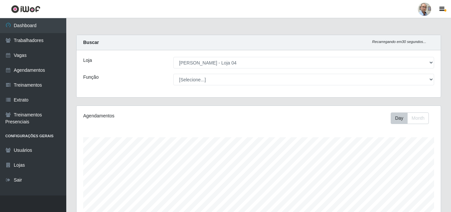
select select "251"
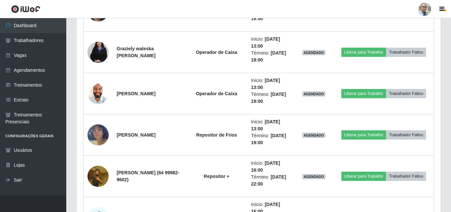
scroll to position [1568, 0]
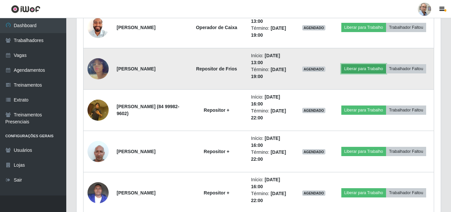
click at [380, 65] on button "Liberar para Trabalho" at bounding box center [363, 68] width 45 height 9
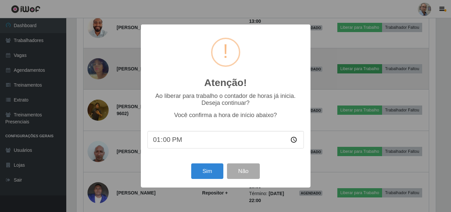
scroll to position [138, 361]
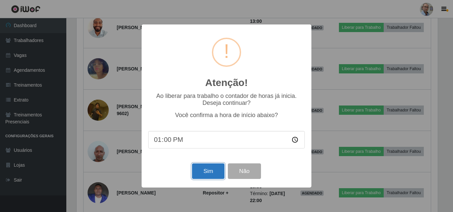
click at [206, 174] on button "Sim" at bounding box center [208, 172] width 32 height 16
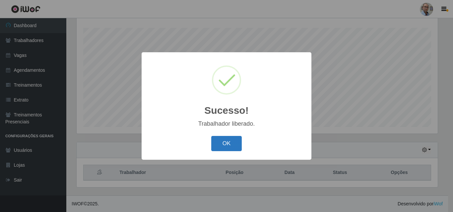
click at [226, 143] on button "OK" at bounding box center [226, 144] width 31 height 16
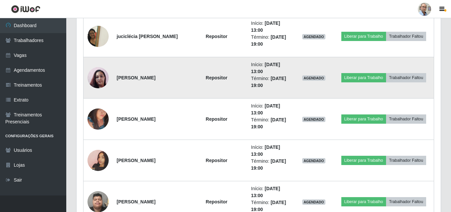
scroll to position [1326, 0]
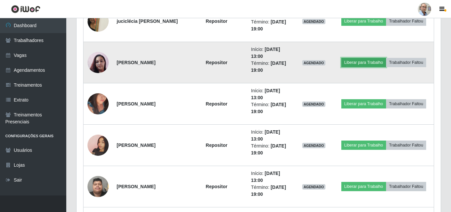
click at [360, 62] on button "Liberar para Trabalho" at bounding box center [363, 62] width 45 height 9
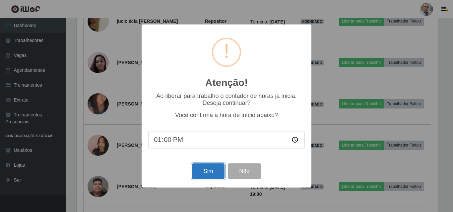
click at [206, 173] on button "Sim" at bounding box center [208, 172] width 32 height 16
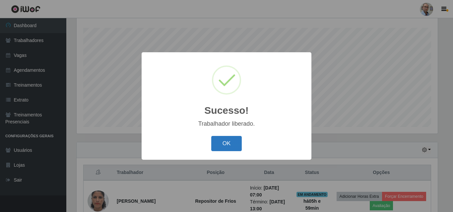
click at [223, 145] on button "OK" at bounding box center [226, 144] width 31 height 16
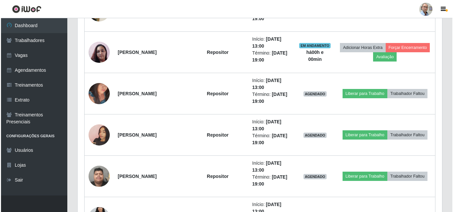
scroll to position [1369, 0]
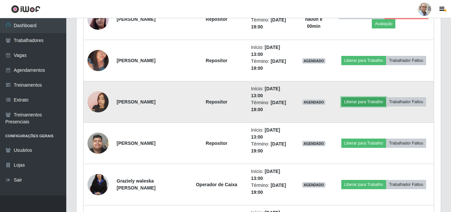
click at [358, 103] on button "Liberar para Trabalho" at bounding box center [363, 101] width 45 height 9
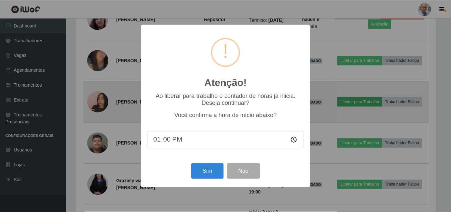
scroll to position [138, 361]
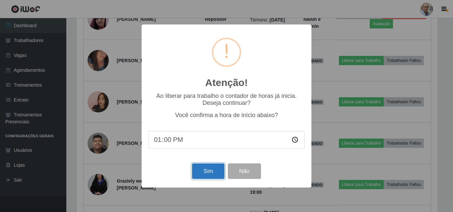
click at [207, 176] on button "Sim" at bounding box center [208, 172] width 32 height 16
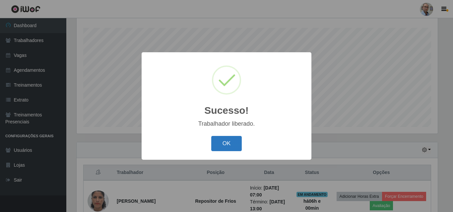
click at [225, 149] on button "OK" at bounding box center [226, 144] width 31 height 16
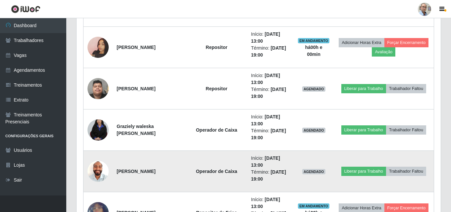
scroll to position [1436, 0]
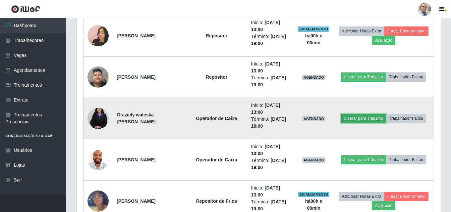
click at [377, 120] on button "Liberar para Trabalho" at bounding box center [363, 118] width 45 height 9
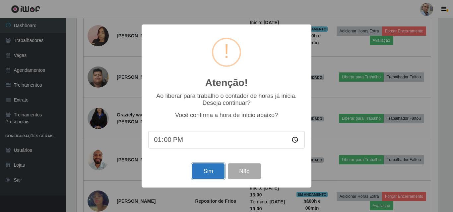
click at [203, 167] on button "Sim" at bounding box center [208, 172] width 32 height 16
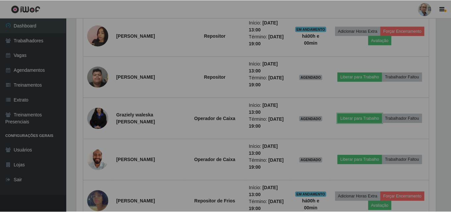
scroll to position [0, 0]
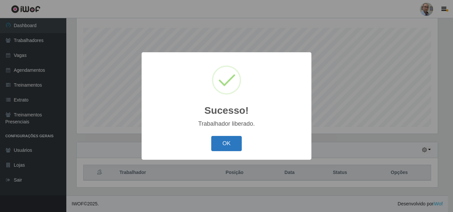
click at [226, 144] on button "OK" at bounding box center [226, 144] width 31 height 16
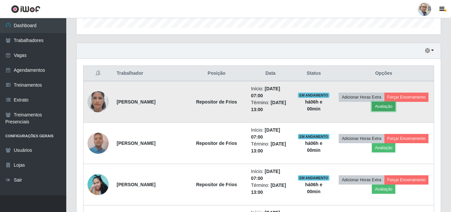
click at [395, 106] on button "Avaliação" at bounding box center [384, 106] width 24 height 9
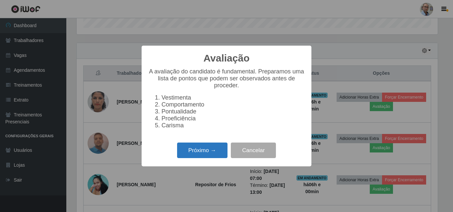
click at [201, 152] on button "Próximo →" at bounding box center [202, 151] width 50 height 16
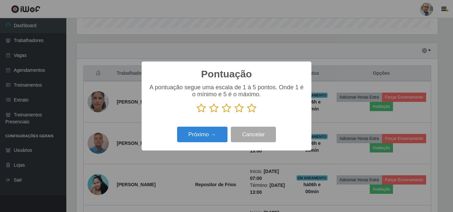
click at [253, 113] on icon at bounding box center [251, 108] width 9 height 10
click at [247, 113] on input "radio" at bounding box center [247, 113] width 0 height 0
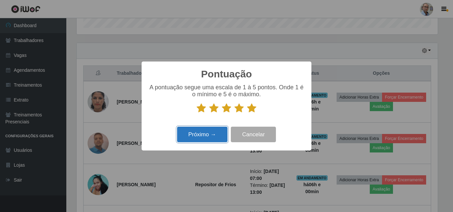
click at [203, 136] on button "Próximo →" at bounding box center [202, 135] width 50 height 16
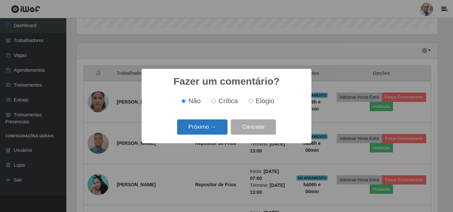
click at [206, 128] on button "Próximo →" at bounding box center [202, 128] width 50 height 16
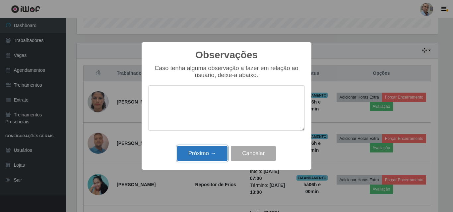
click at [208, 157] on button "Próximo →" at bounding box center [202, 154] width 50 height 16
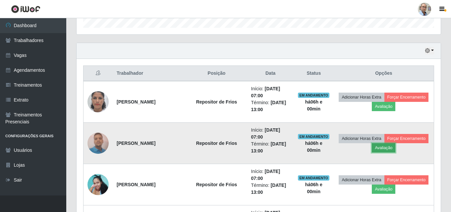
click at [395, 149] on button "Avaliação" at bounding box center [384, 148] width 24 height 9
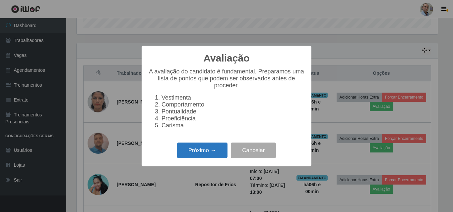
click at [199, 158] on button "Próximo →" at bounding box center [202, 151] width 50 height 16
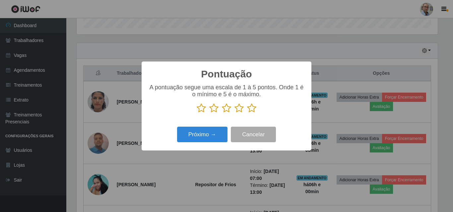
click at [253, 111] on icon at bounding box center [251, 108] width 9 height 10
click at [247, 113] on input "radio" at bounding box center [247, 113] width 0 height 0
click at [175, 133] on div "Próximo → Cancelar" at bounding box center [226, 134] width 156 height 19
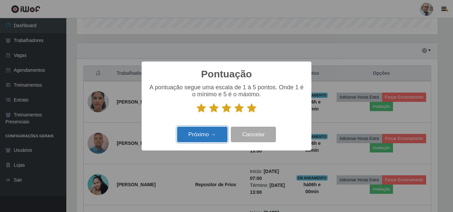
click at [197, 135] on button "Próximo →" at bounding box center [202, 135] width 50 height 16
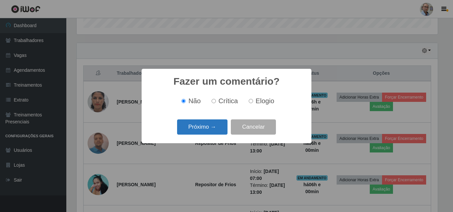
click at [212, 127] on button "Próximo →" at bounding box center [202, 128] width 50 height 16
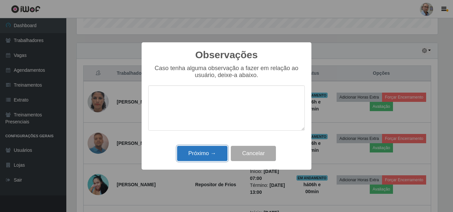
click at [217, 152] on button "Próximo →" at bounding box center [202, 154] width 50 height 16
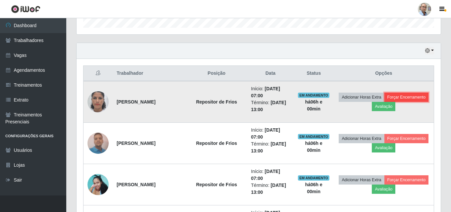
click at [384, 102] on button "Forçar Encerramento" at bounding box center [406, 97] width 44 height 9
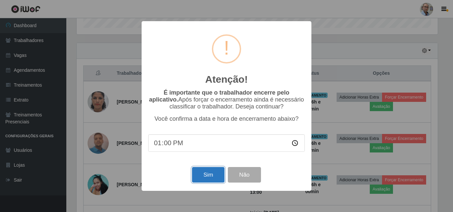
click at [213, 179] on button "Sim" at bounding box center [208, 175] width 32 height 16
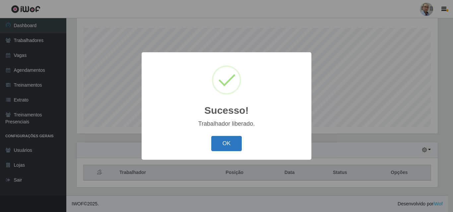
click at [224, 143] on button "OK" at bounding box center [226, 144] width 31 height 16
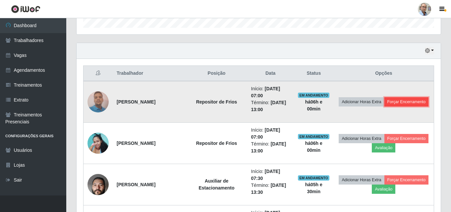
click at [384, 107] on button "Forçar Encerramento" at bounding box center [406, 101] width 44 height 9
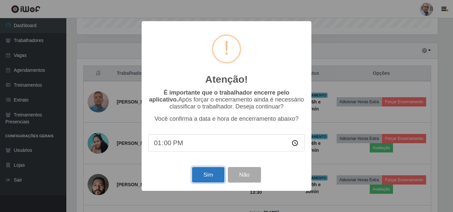
click at [211, 178] on button "Sim" at bounding box center [208, 175] width 32 height 16
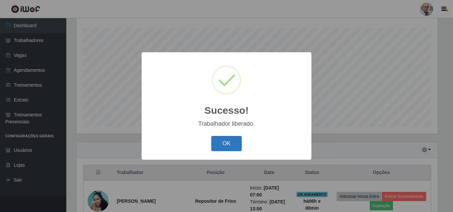
click at [235, 141] on button "OK" at bounding box center [226, 144] width 31 height 16
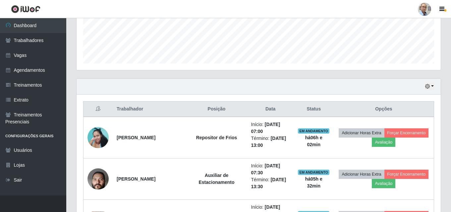
scroll to position [209, 0]
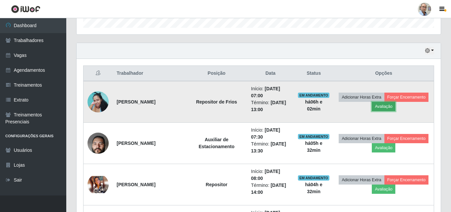
click at [395, 108] on button "Avaliação" at bounding box center [384, 106] width 24 height 9
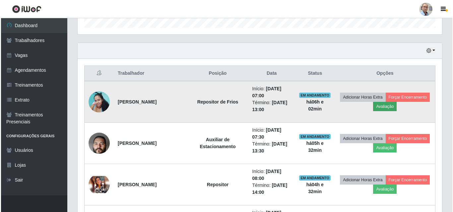
scroll to position [138, 361]
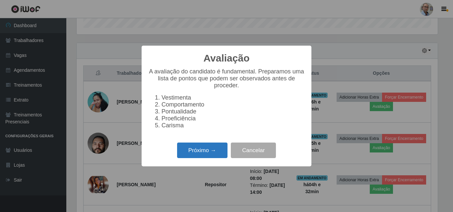
click at [210, 156] on button "Próximo →" at bounding box center [202, 151] width 50 height 16
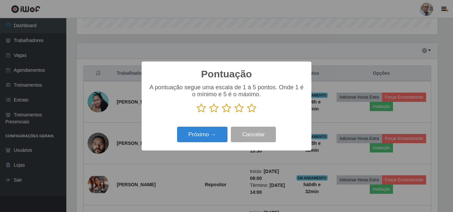
click at [253, 110] on icon at bounding box center [251, 108] width 9 height 10
click at [247, 113] on input "radio" at bounding box center [247, 113] width 0 height 0
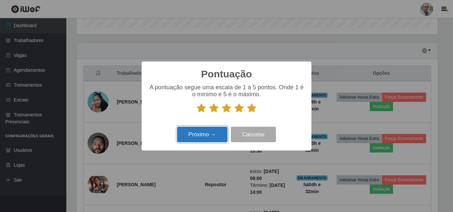
click at [215, 135] on button "Próximo →" at bounding box center [202, 135] width 50 height 16
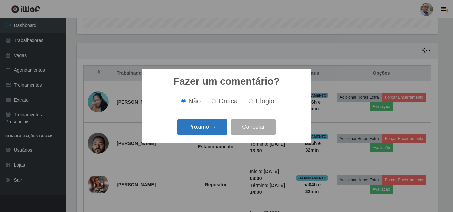
click at [216, 130] on button "Próximo →" at bounding box center [202, 128] width 50 height 16
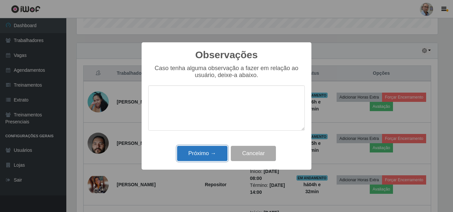
click at [207, 152] on button "Próximo →" at bounding box center [202, 154] width 50 height 16
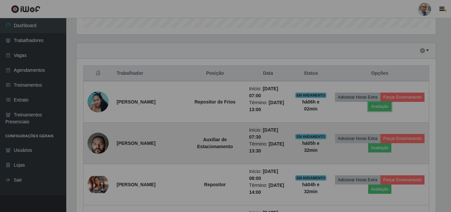
scroll to position [138, 364]
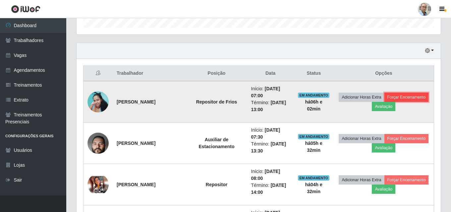
click at [384, 102] on button "Forçar Encerramento" at bounding box center [406, 97] width 44 height 9
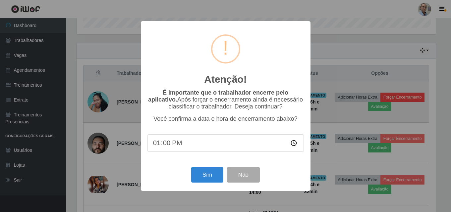
scroll to position [138, 361]
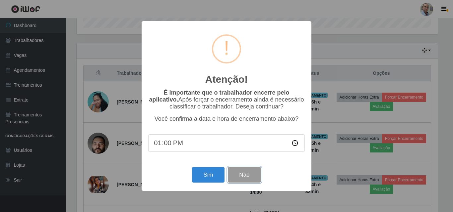
click at [240, 180] on button "Não" at bounding box center [244, 175] width 33 height 16
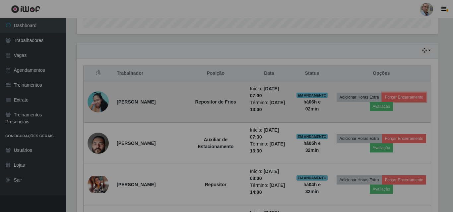
scroll to position [138, 364]
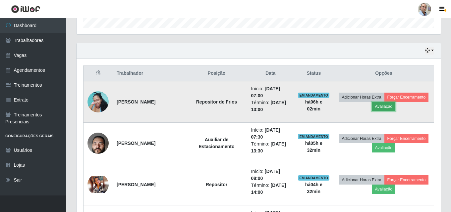
click at [395, 106] on button "Avaliação" at bounding box center [384, 106] width 24 height 9
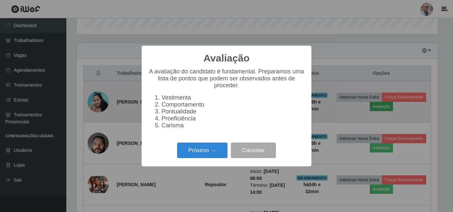
scroll to position [138, 361]
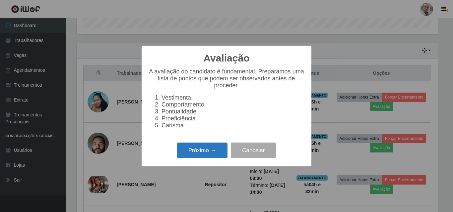
click at [206, 154] on button "Próximo →" at bounding box center [202, 151] width 50 height 16
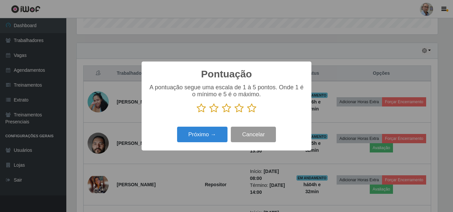
scroll to position [331318, 331095]
click at [249, 110] on icon at bounding box center [251, 108] width 9 height 10
click at [247, 113] on input "radio" at bounding box center [247, 113] width 0 height 0
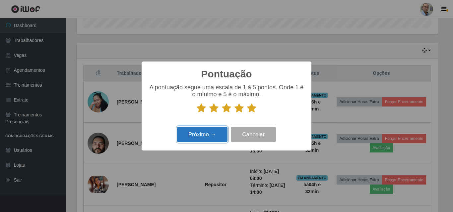
click at [194, 134] on button "Próximo →" at bounding box center [202, 135] width 50 height 16
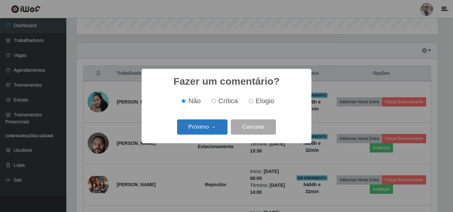
click at [205, 129] on button "Próximo →" at bounding box center [202, 128] width 50 height 16
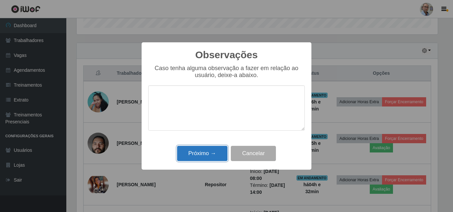
click at [206, 152] on button "Próximo →" at bounding box center [202, 154] width 50 height 16
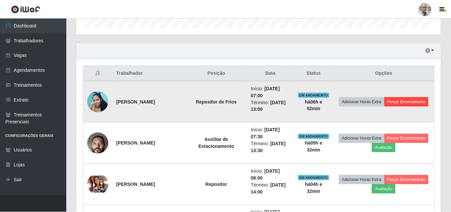
scroll to position [138, 364]
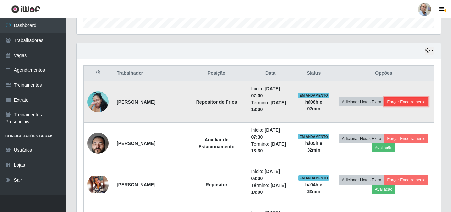
click at [384, 107] on button "Forçar Encerramento" at bounding box center [406, 101] width 44 height 9
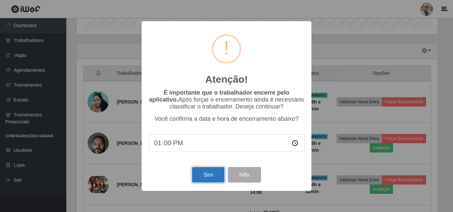
click at [193, 174] on button "Sim" at bounding box center [208, 175] width 32 height 16
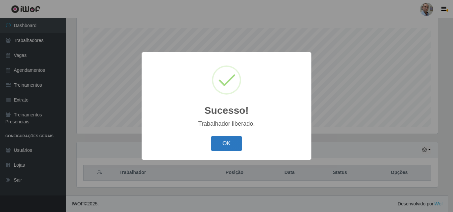
click at [232, 143] on button "OK" at bounding box center [226, 144] width 31 height 16
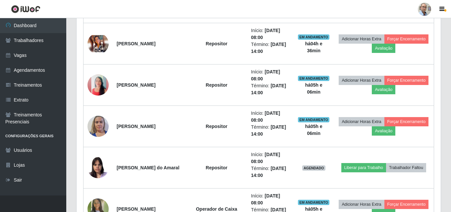
scroll to position [309, 0]
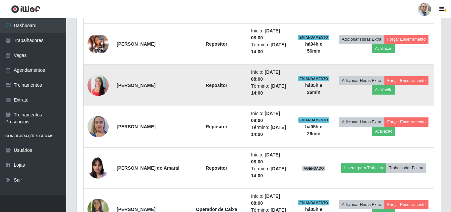
drag, startPoint x: 163, startPoint y: 106, endPoint x: 137, endPoint y: 90, distance: 30.5
click at [137, 90] on td "[PERSON_NAME]" at bounding box center [149, 85] width 73 height 41
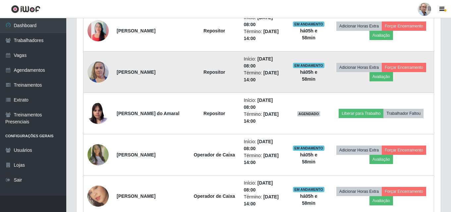
scroll to position [408, 0]
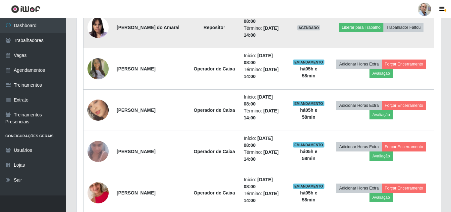
click at [101, 26] on img at bounding box center [98, 27] width 21 height 28
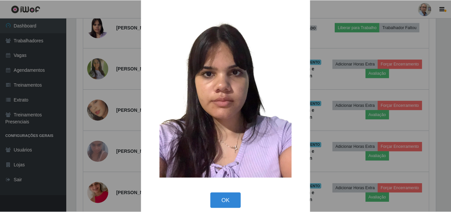
scroll to position [22, 0]
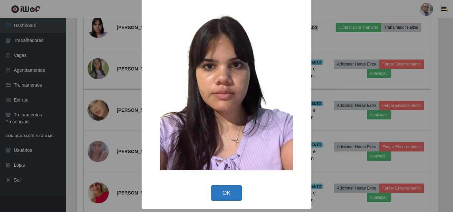
click at [228, 194] on button "OK" at bounding box center [226, 194] width 31 height 16
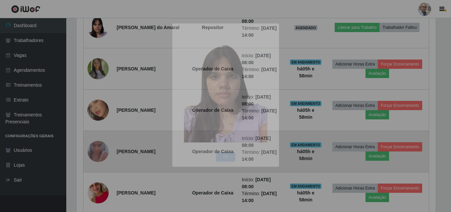
scroll to position [138, 364]
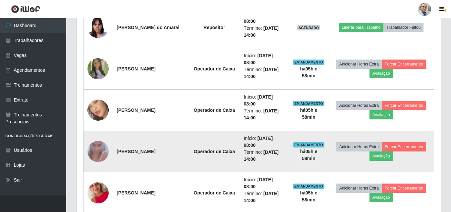
click at [88, 153] on img at bounding box center [98, 152] width 21 height 28
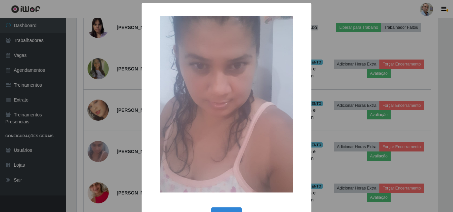
click at [113, 136] on div "× OK Cancel" at bounding box center [226, 106] width 453 height 212
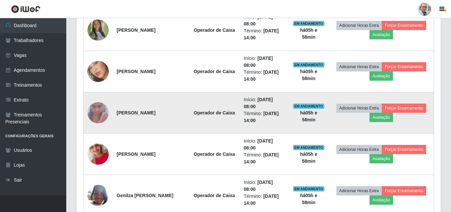
scroll to position [507, 0]
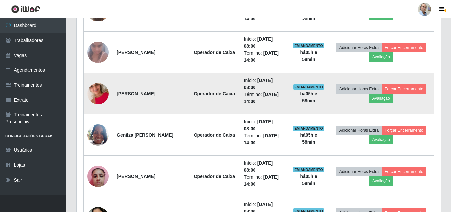
click at [103, 98] on img at bounding box center [98, 94] width 21 height 38
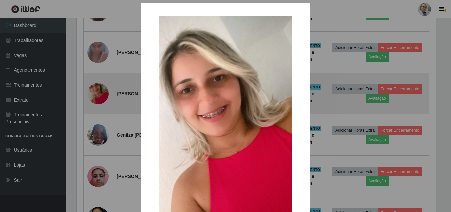
scroll to position [138, 361]
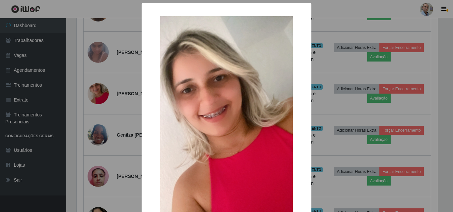
click at [119, 91] on div "× OK Cancel" at bounding box center [226, 106] width 453 height 212
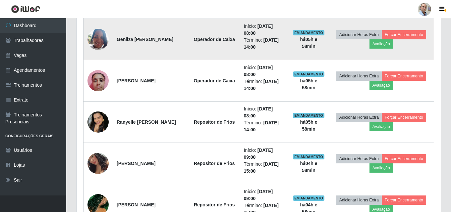
scroll to position [607, 0]
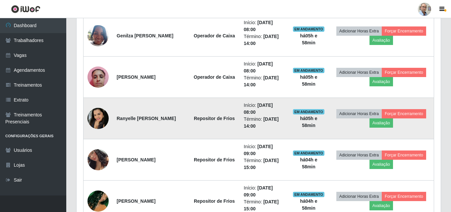
click at [100, 118] on img at bounding box center [98, 118] width 21 height 21
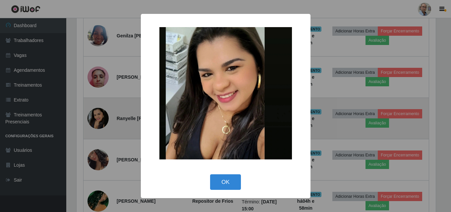
scroll to position [138, 361]
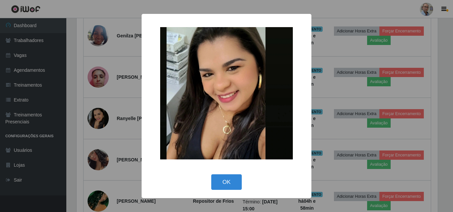
click at [113, 104] on div "× OK Cancel" at bounding box center [226, 106] width 453 height 212
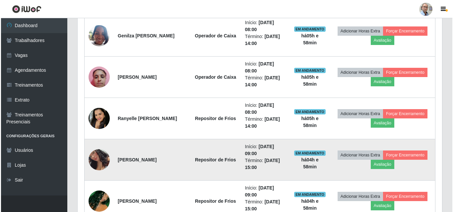
scroll to position [138, 364]
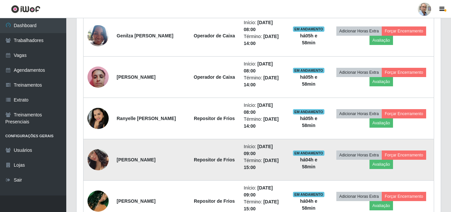
click at [102, 158] on img at bounding box center [98, 159] width 21 height 41
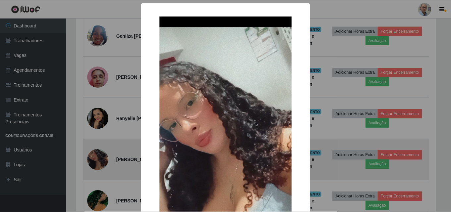
scroll to position [138, 361]
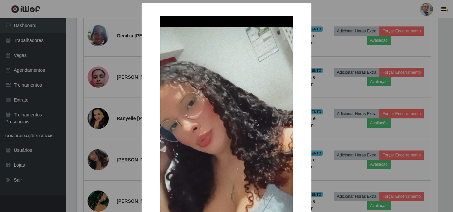
click at [132, 135] on div "× OK Cancel" at bounding box center [226, 106] width 453 height 212
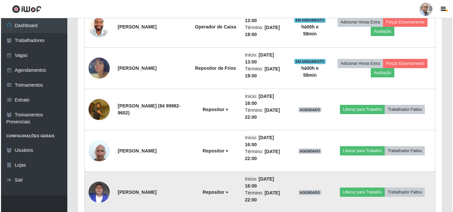
scroll to position [1402, 0]
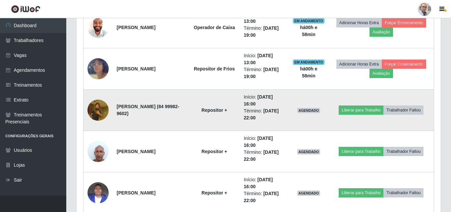
click at [98, 111] on img at bounding box center [98, 110] width 21 height 28
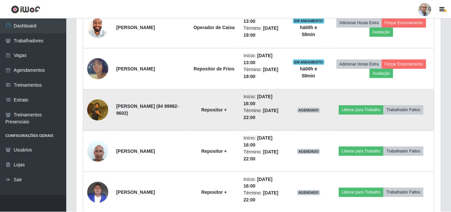
scroll to position [138, 361]
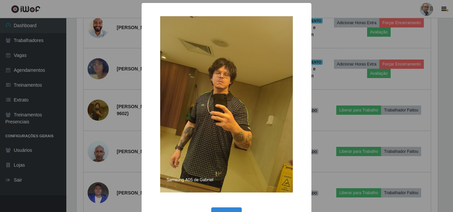
click at [126, 103] on div "× OK Cancel" at bounding box center [226, 106] width 453 height 212
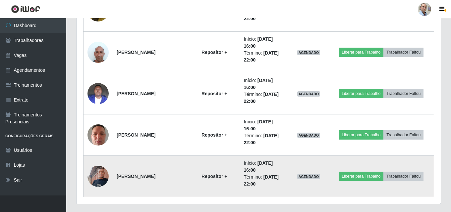
click at [98, 178] on img at bounding box center [98, 176] width 21 height 28
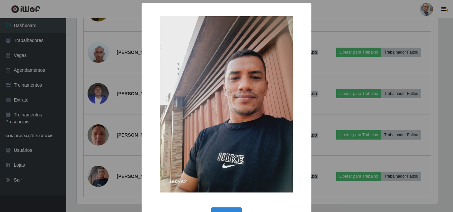
click at [148, 125] on div "×" at bounding box center [226, 105] width 156 height 190
click at [227, 208] on button "OK" at bounding box center [226, 216] width 31 height 16
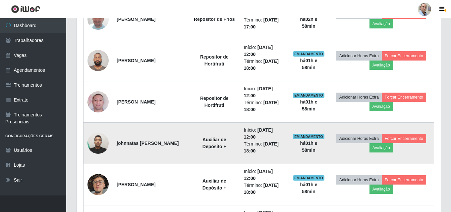
click at [105, 144] on img at bounding box center [98, 143] width 21 height 28
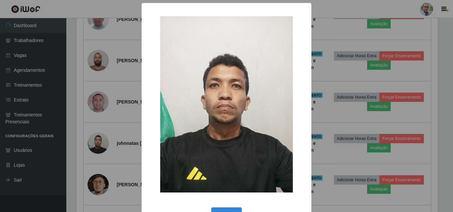
click at [125, 133] on div "× OK Cancel" at bounding box center [226, 106] width 453 height 212
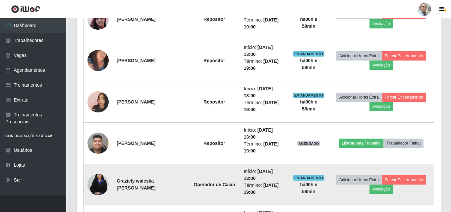
click at [92, 184] on img at bounding box center [98, 185] width 21 height 32
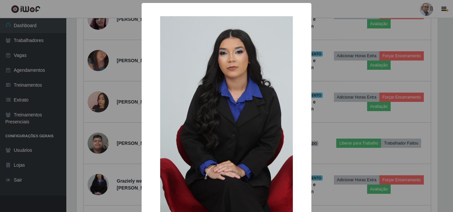
click at [124, 156] on div "× OK Cancel" at bounding box center [226, 106] width 453 height 212
